Goal: Task Accomplishment & Management: Manage account settings

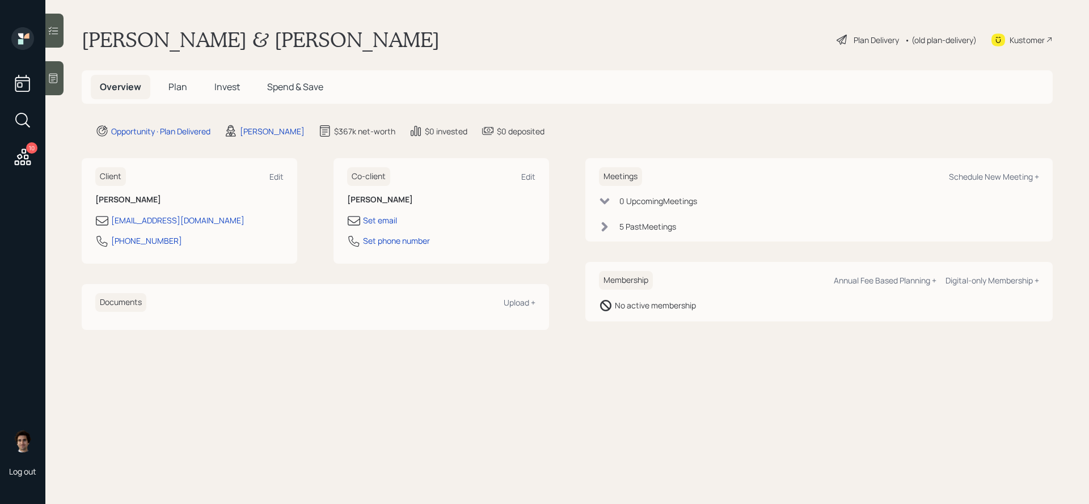
click at [179, 86] on span "Plan" at bounding box center [177, 87] width 19 height 12
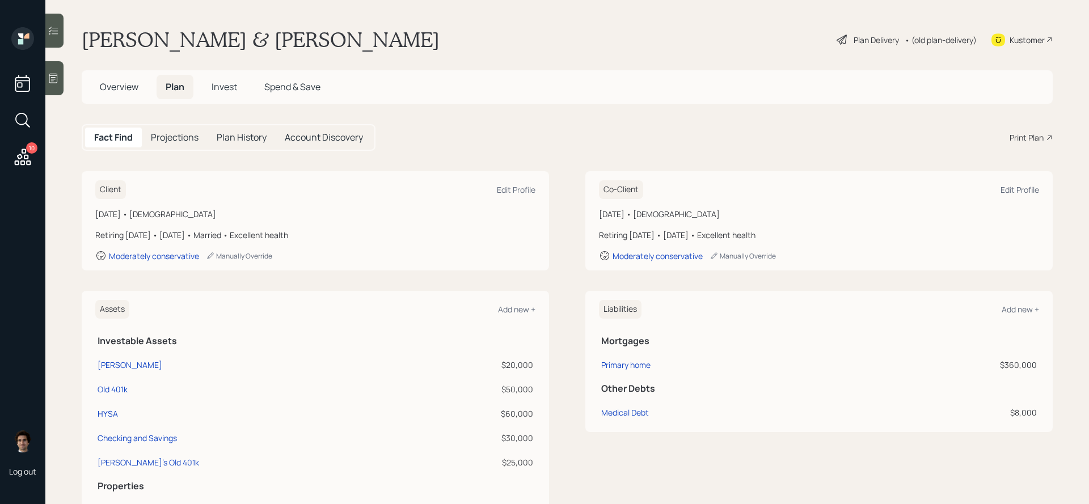
drag, startPoint x: 215, startPoint y: 218, endPoint x: 104, endPoint y: 216, distance: 111.2
click at [104, 216] on div "[DATE] • [DEMOGRAPHIC_DATA]" at bounding box center [315, 214] width 440 height 12
click at [242, 180] on div "Client Edit Profile [DATE] • [DEMOGRAPHIC_DATA] Retiring [DATE] • [DATE] • Marr…" at bounding box center [315, 220] width 467 height 99
